Goal: Transaction & Acquisition: Book appointment/travel/reservation

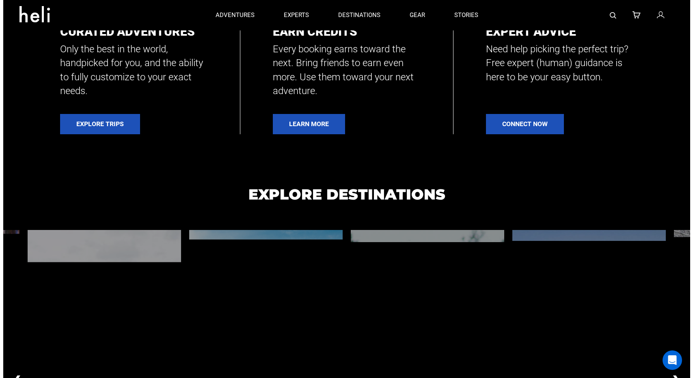
scroll to position [365, 0]
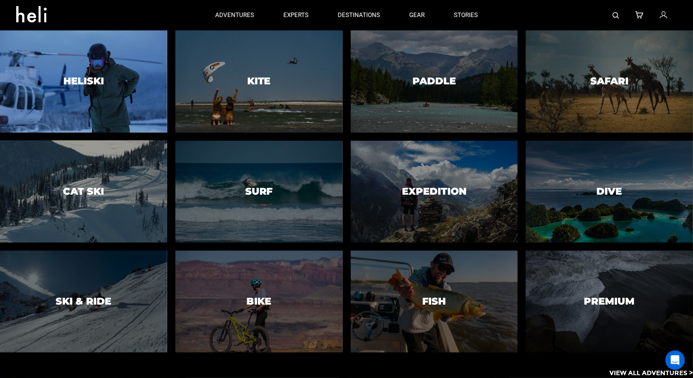
click at [92, 67] on div at bounding box center [83, 82] width 170 height 104
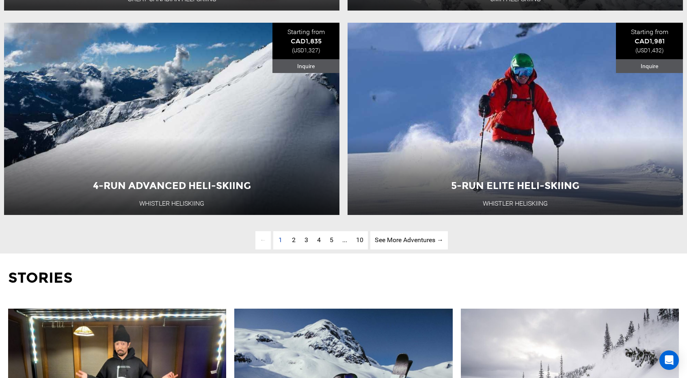
scroll to position [2435, 0]
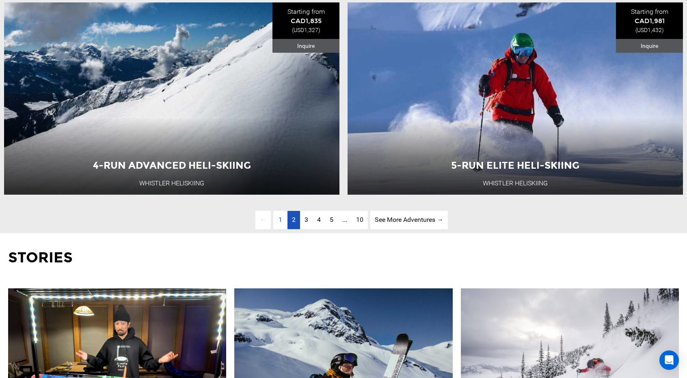
click at [289, 229] on link "page 2" at bounding box center [293, 220] width 13 height 18
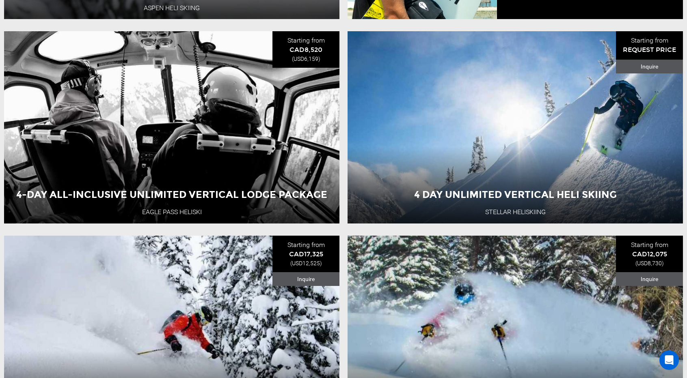
scroll to position [1206, 0]
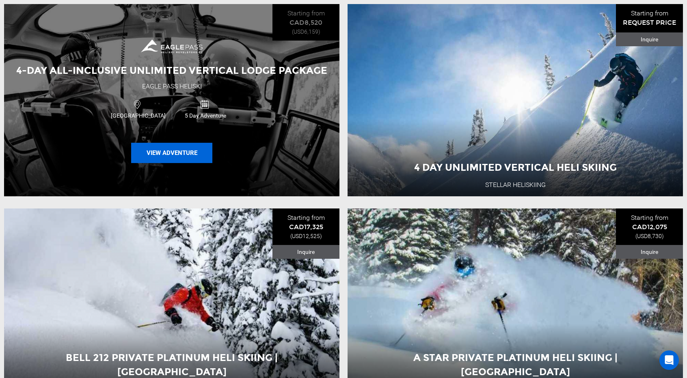
click at [168, 160] on button "View Adventure" at bounding box center [171, 153] width 81 height 20
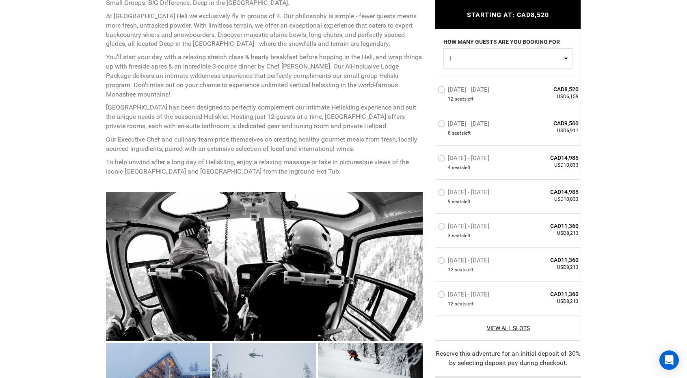
scroll to position [365, 0]
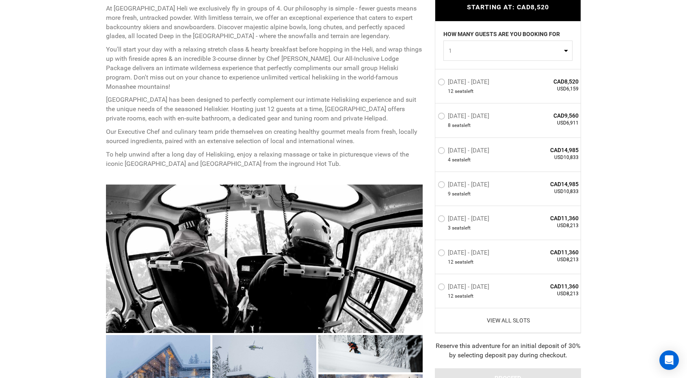
click at [508, 320] on link "View All Slots" at bounding box center [507, 321] width 141 height 8
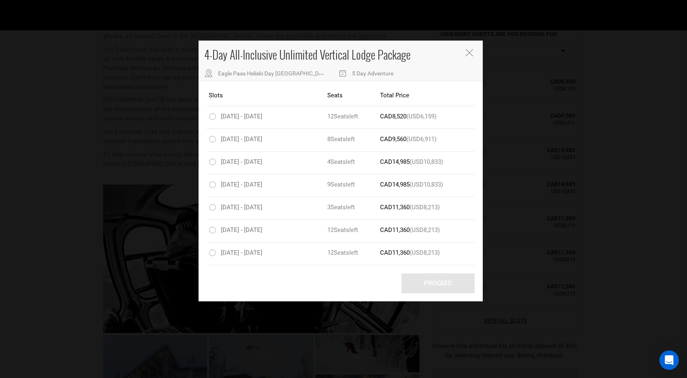
click at [468, 54] on icon "Close" at bounding box center [468, 52] width 7 height 7
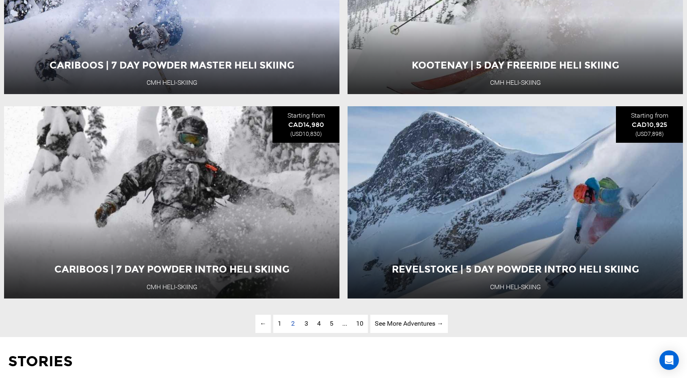
scroll to position [2354, 0]
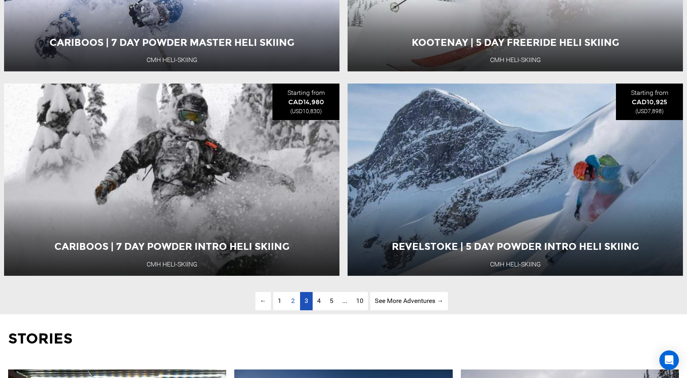
click at [309, 310] on link "page 3" at bounding box center [306, 301] width 13 height 18
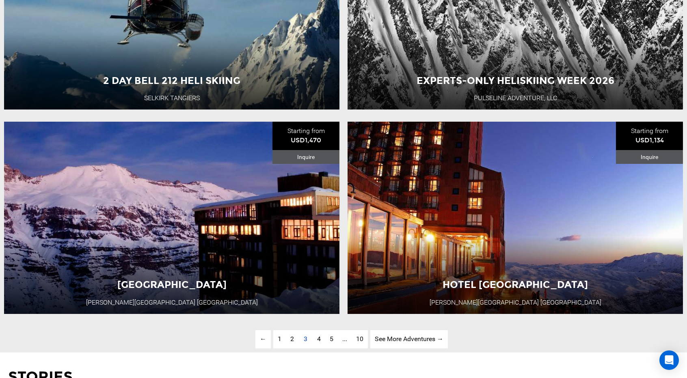
scroll to position [2343, 0]
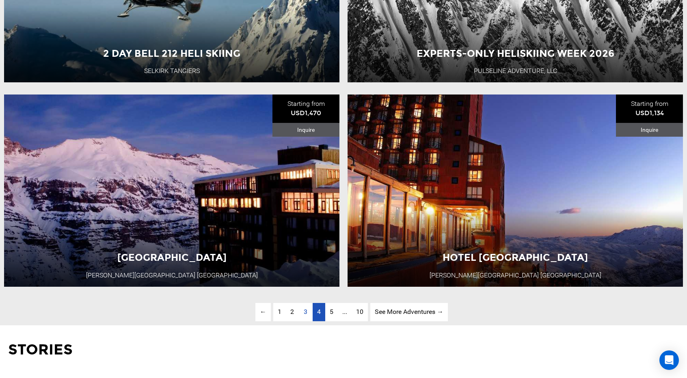
click at [315, 321] on link "page 4" at bounding box center [318, 312] width 13 height 18
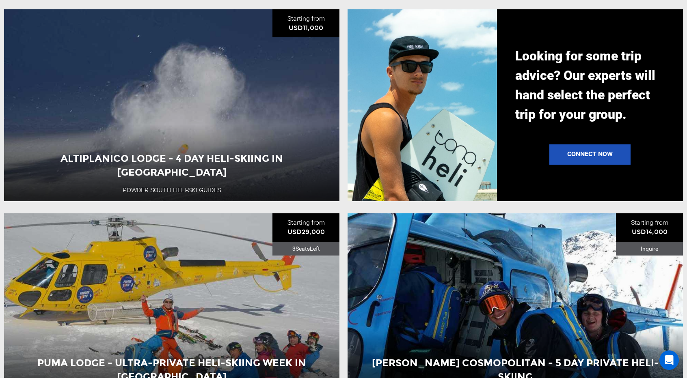
scroll to position [1004, 0]
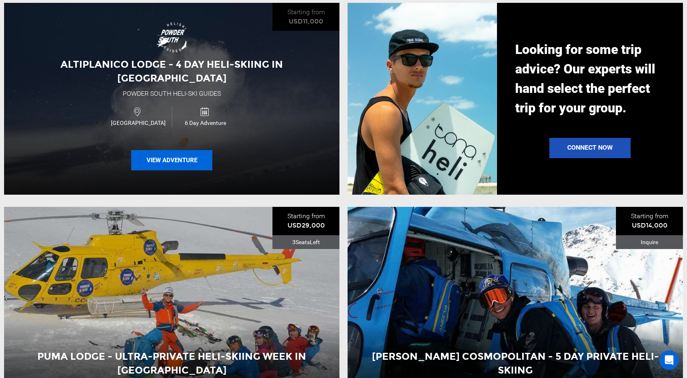
click at [192, 160] on button "View Adventure" at bounding box center [171, 160] width 81 height 20
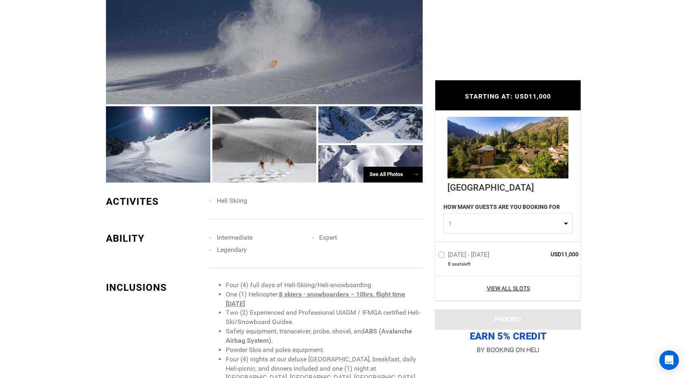
scroll to position [609, 0]
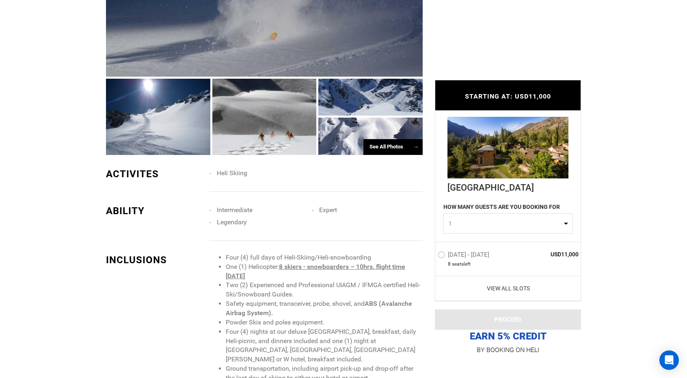
click at [519, 288] on link "View All Slots" at bounding box center [507, 288] width 141 height 8
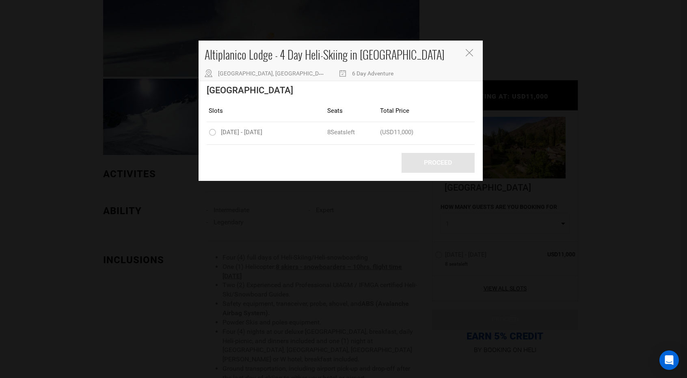
click at [468, 53] on icon "Close" at bounding box center [468, 52] width 7 height 7
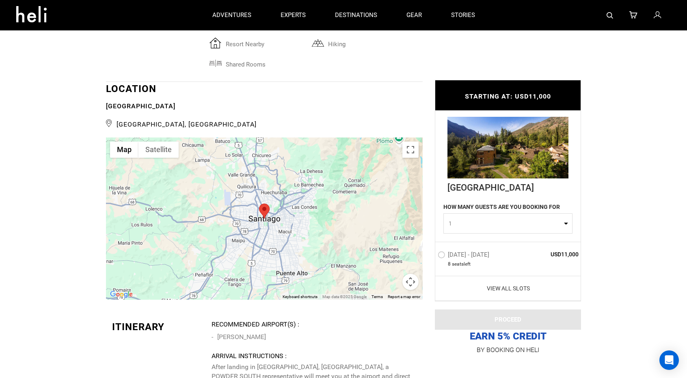
scroll to position [1785, 0]
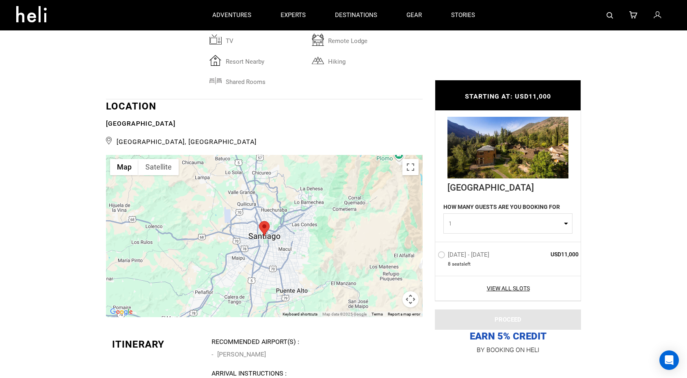
click at [412, 291] on button "Map camera controls" at bounding box center [410, 299] width 16 height 16
click at [386, 251] on button "Zoom in" at bounding box center [390, 259] width 16 height 16
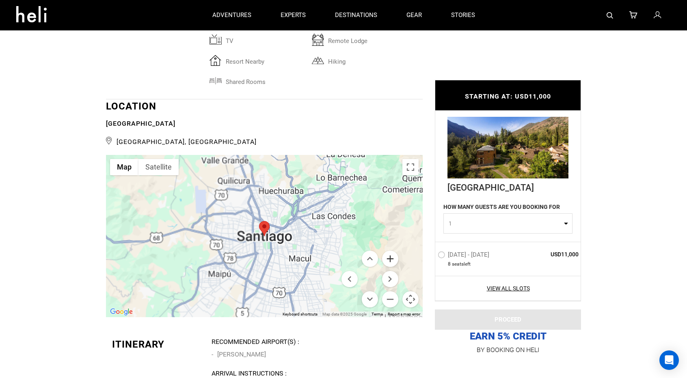
click at [386, 251] on button "Zoom in" at bounding box center [390, 259] width 16 height 16
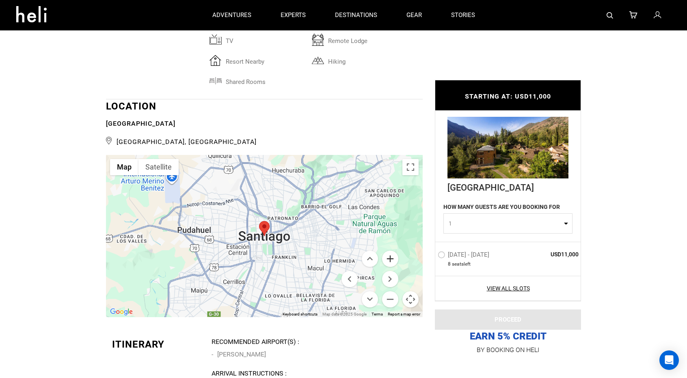
click at [386, 251] on button "Zoom in" at bounding box center [390, 259] width 16 height 16
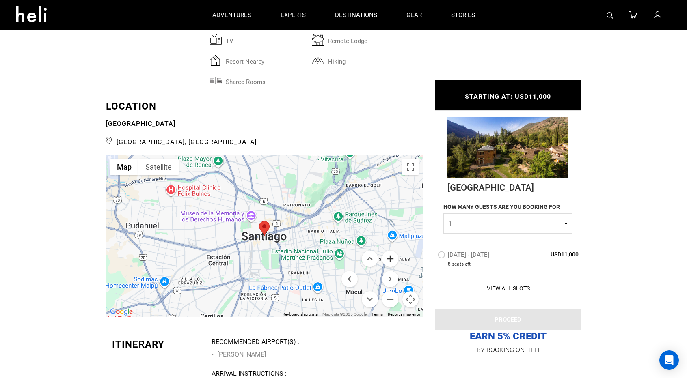
click at [386, 251] on button "Zoom in" at bounding box center [390, 259] width 16 height 16
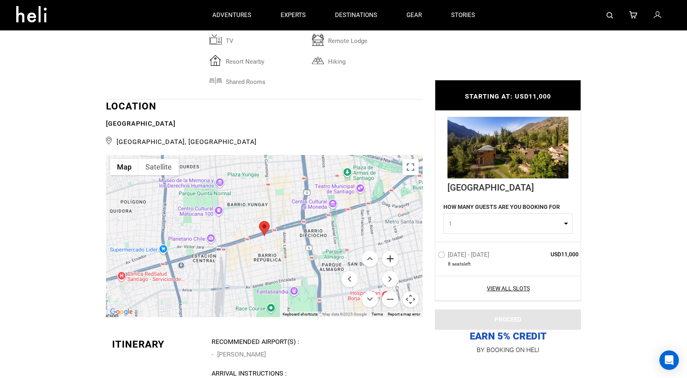
click at [386, 251] on button "Zoom in" at bounding box center [390, 259] width 16 height 16
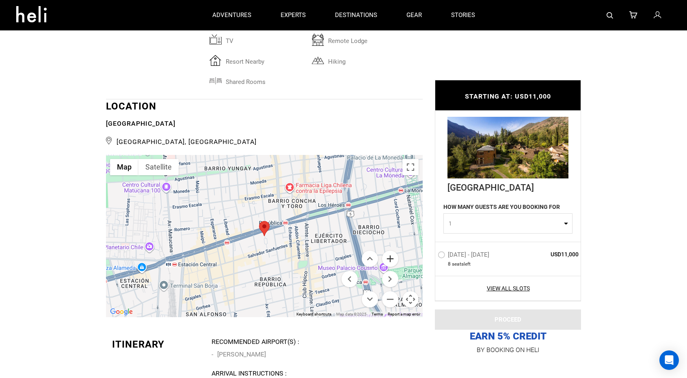
click at [386, 251] on button "Zoom in" at bounding box center [390, 259] width 16 height 16
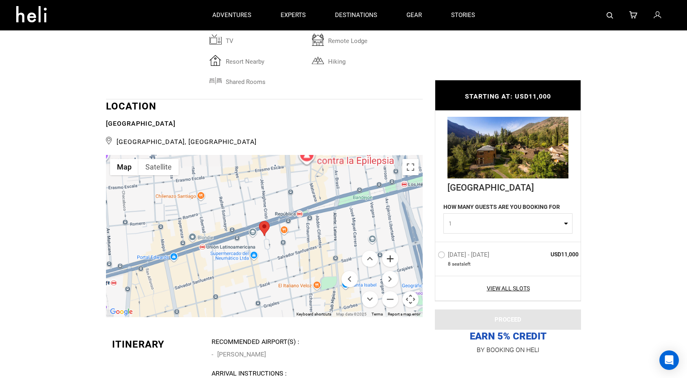
click at [386, 251] on button "Zoom in" at bounding box center [390, 259] width 16 height 16
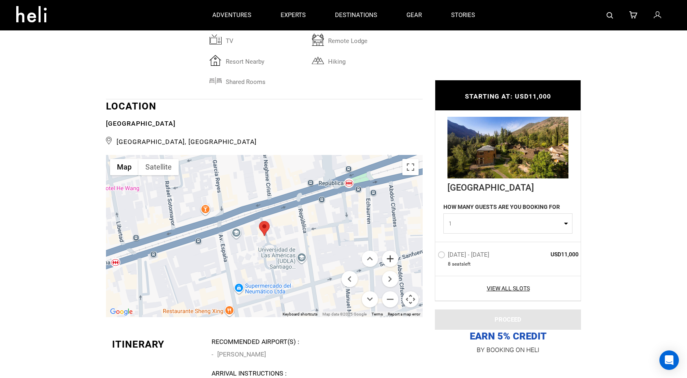
click at [386, 251] on button "Zoom in" at bounding box center [390, 259] width 16 height 16
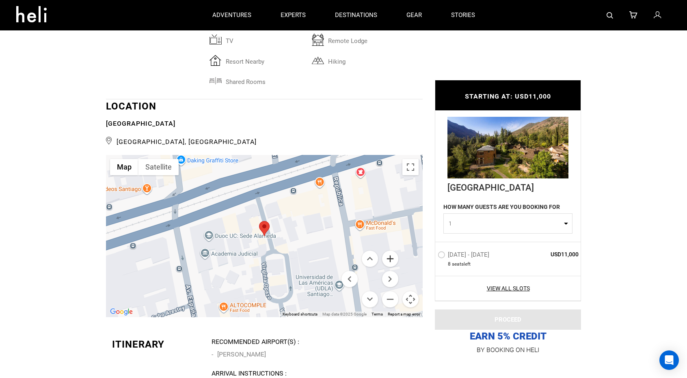
click at [386, 251] on button "Zoom in" at bounding box center [390, 259] width 16 height 16
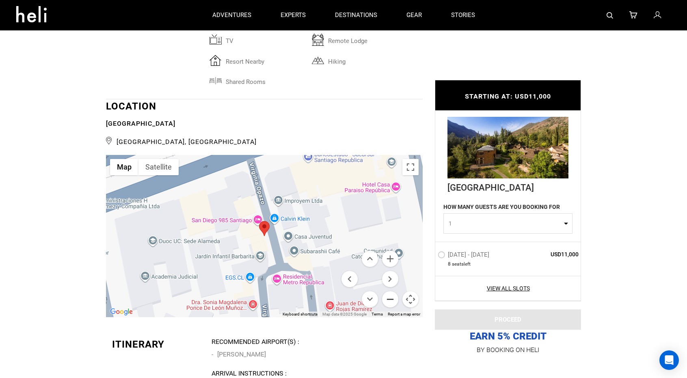
click at [392, 291] on button "Zoom out" at bounding box center [390, 299] width 16 height 16
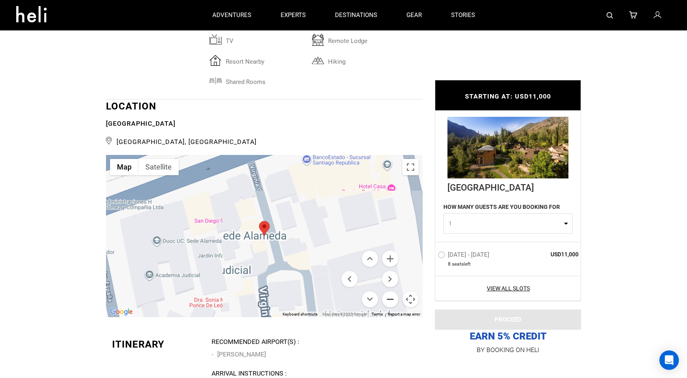
click at [392, 291] on button "Zoom out" at bounding box center [390, 299] width 16 height 16
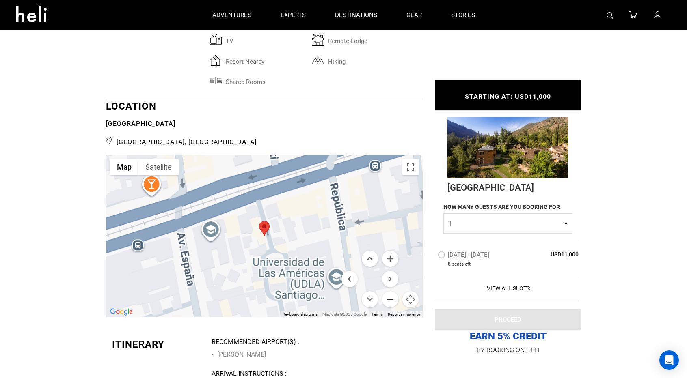
click at [392, 291] on button "Zoom out" at bounding box center [390, 299] width 16 height 16
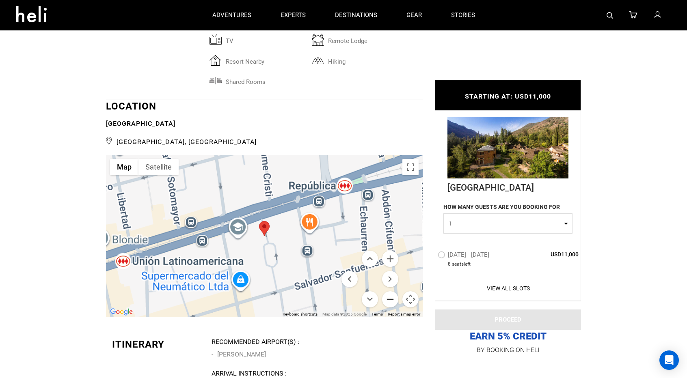
click at [392, 291] on button "Zoom out" at bounding box center [390, 299] width 16 height 16
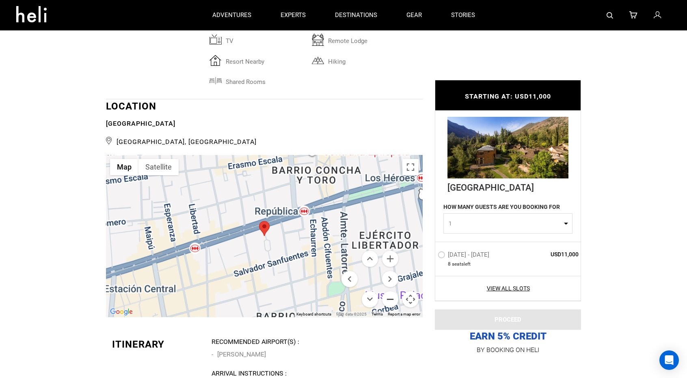
click at [392, 291] on button "Zoom out" at bounding box center [390, 299] width 16 height 16
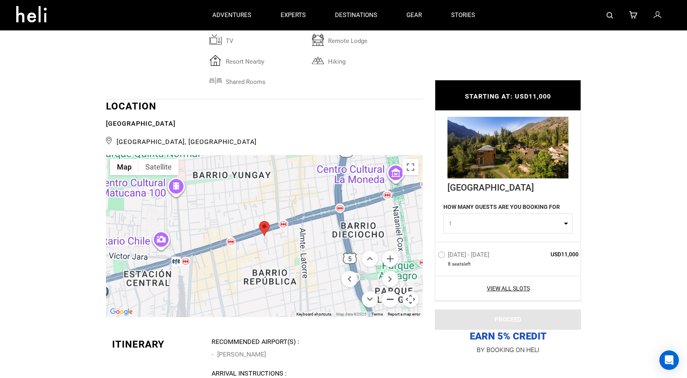
click at [392, 291] on button "Zoom out" at bounding box center [390, 299] width 16 height 16
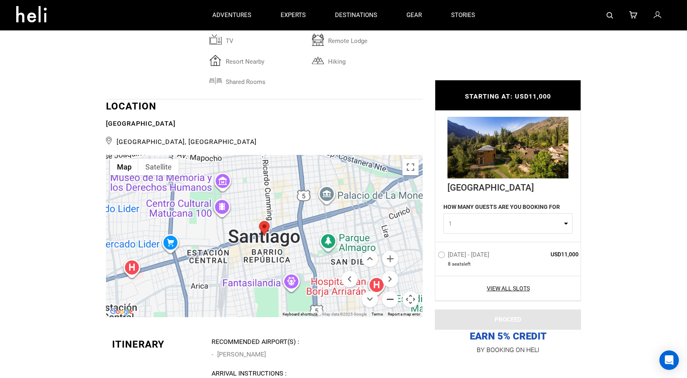
click at [392, 291] on button "Zoom out" at bounding box center [390, 299] width 16 height 16
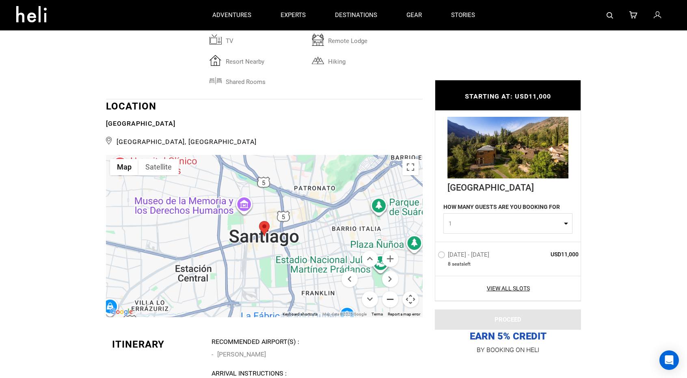
click at [392, 291] on button "Zoom out" at bounding box center [390, 299] width 16 height 16
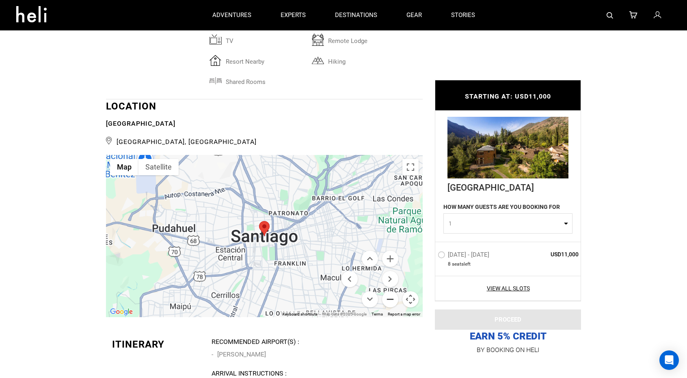
click at [392, 291] on button "Zoom out" at bounding box center [390, 299] width 16 height 16
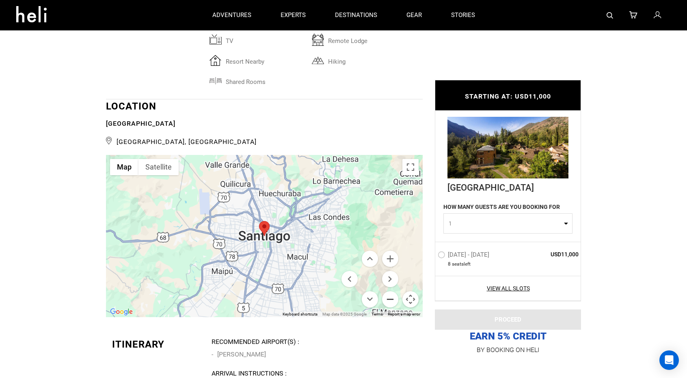
click at [392, 291] on button "Zoom out" at bounding box center [390, 299] width 16 height 16
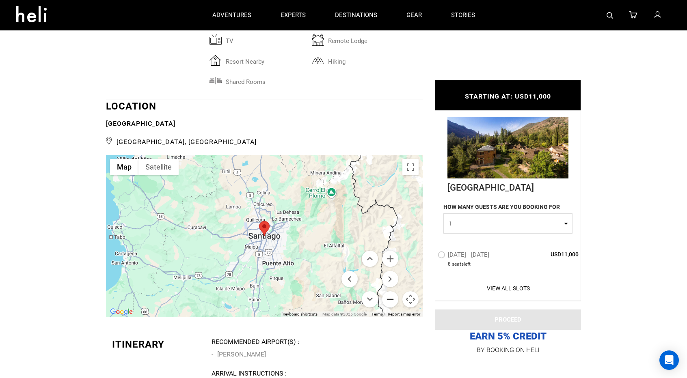
click at [392, 291] on button "Zoom out" at bounding box center [390, 299] width 16 height 16
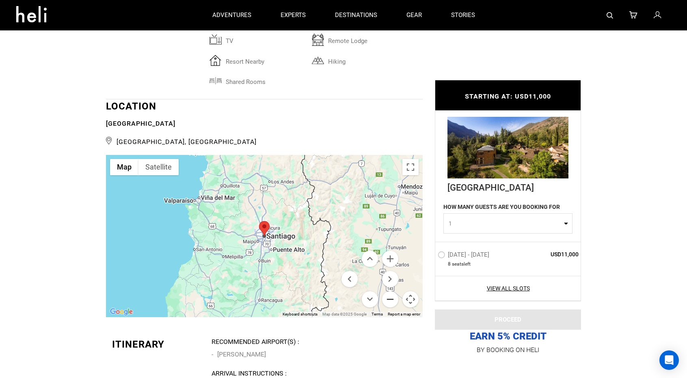
click at [392, 291] on button "Zoom out" at bounding box center [390, 299] width 16 height 16
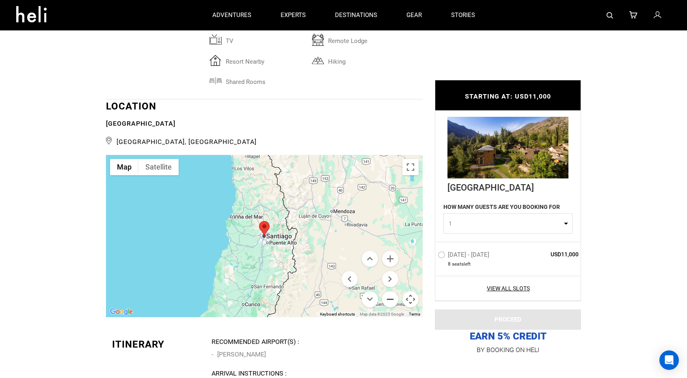
click at [392, 291] on button "Zoom out" at bounding box center [390, 299] width 16 height 16
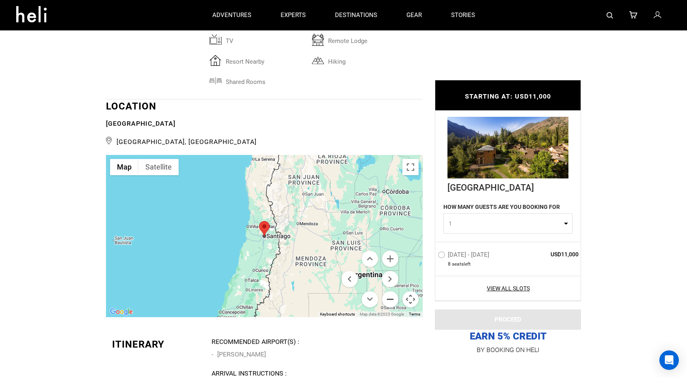
click at [392, 291] on button "Zoom out" at bounding box center [390, 299] width 16 height 16
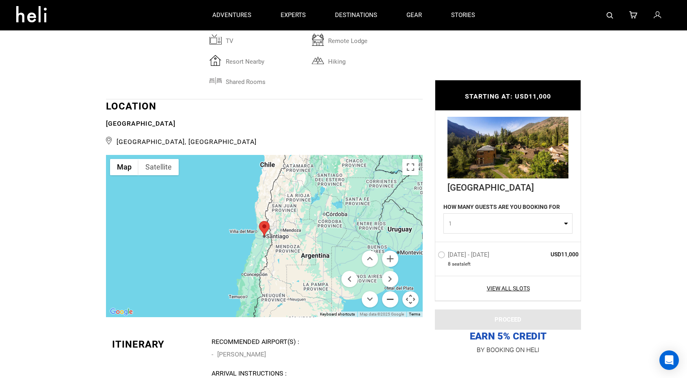
click at [392, 291] on button "Zoom out" at bounding box center [390, 299] width 16 height 16
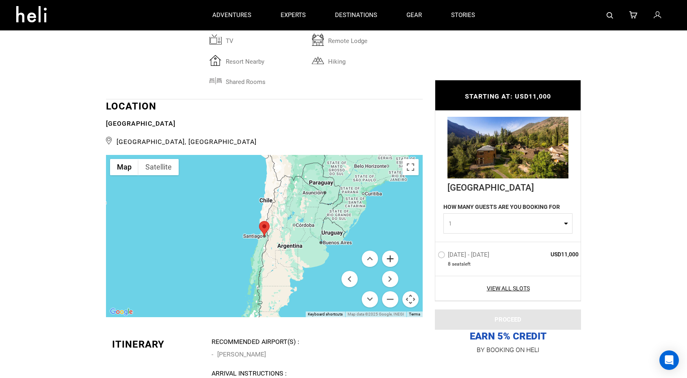
click at [391, 251] on button "Zoom in" at bounding box center [390, 259] width 16 height 16
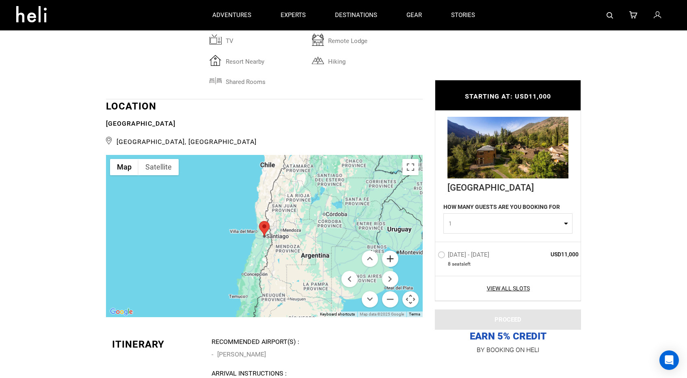
click at [391, 251] on button "Zoom in" at bounding box center [390, 259] width 16 height 16
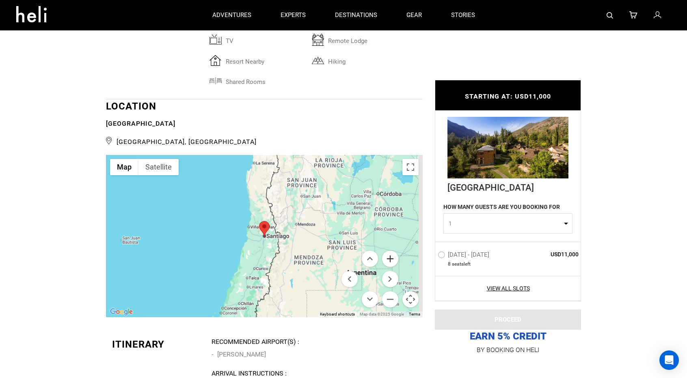
click at [391, 251] on button "Zoom in" at bounding box center [390, 259] width 16 height 16
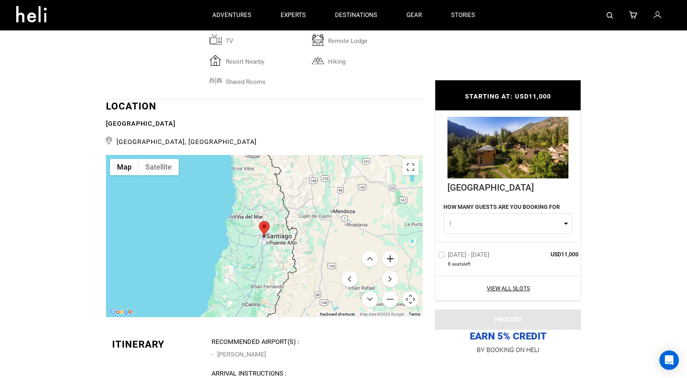
click at [391, 251] on button "Zoom in" at bounding box center [390, 259] width 16 height 16
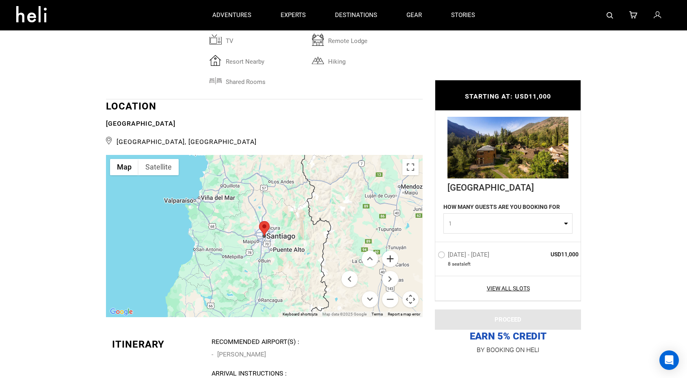
click at [391, 251] on button "Zoom in" at bounding box center [390, 259] width 16 height 16
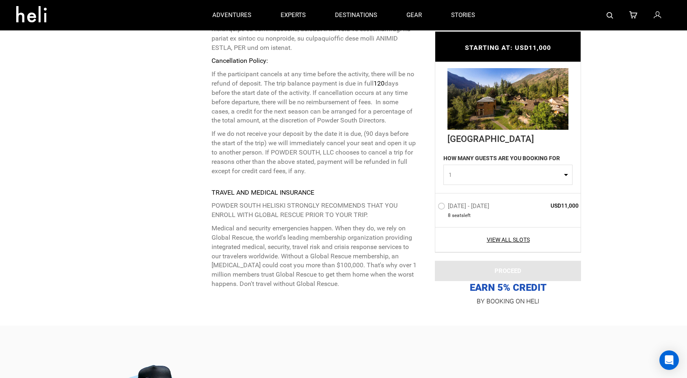
scroll to position [2800, 0]
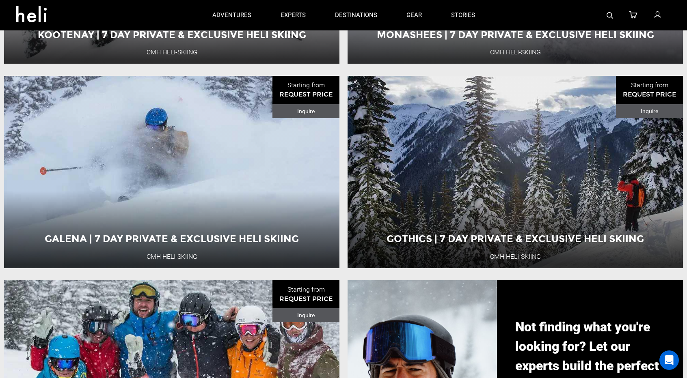
scroll to position [725, 0]
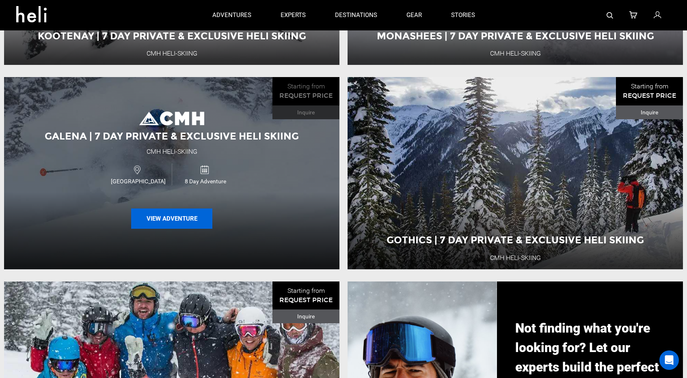
click at [173, 220] on button "View Adventure" at bounding box center [171, 219] width 81 height 20
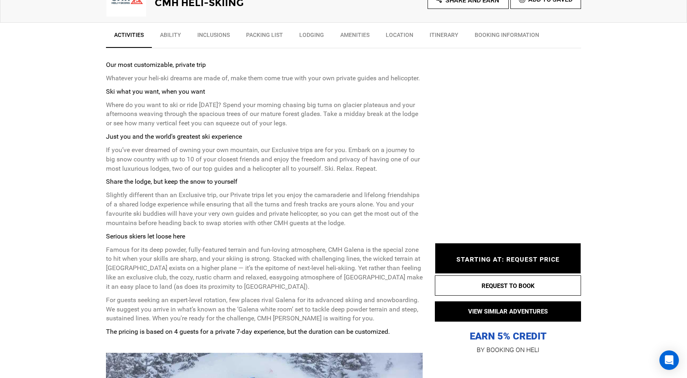
scroll to position [325, 0]
